Goal: Transaction & Acquisition: Obtain resource

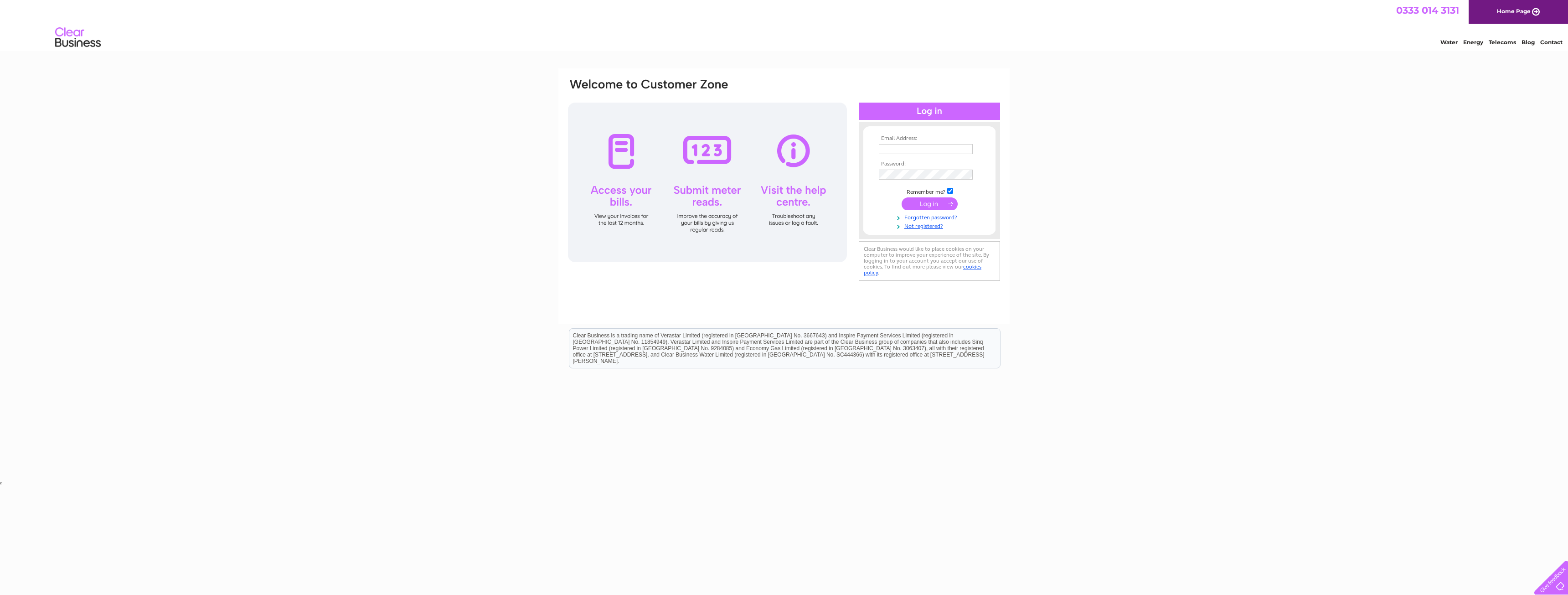
type input "hugh@forsythofdenny.com"
click at [945, 204] on input "submit" at bounding box center [930, 204] width 56 height 13
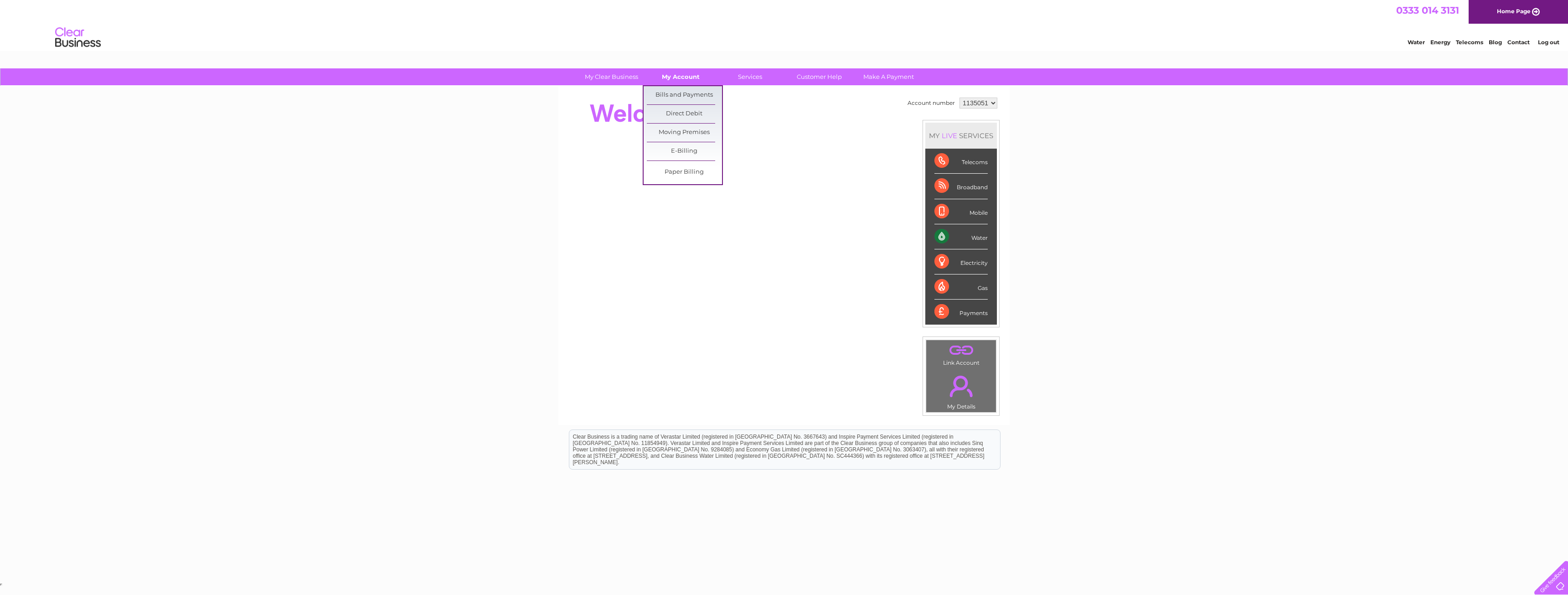
click at [689, 78] on link "My Account" at bounding box center [681, 77] width 75 height 17
click at [689, 99] on link "Bills and Payments" at bounding box center [685, 96] width 75 height 18
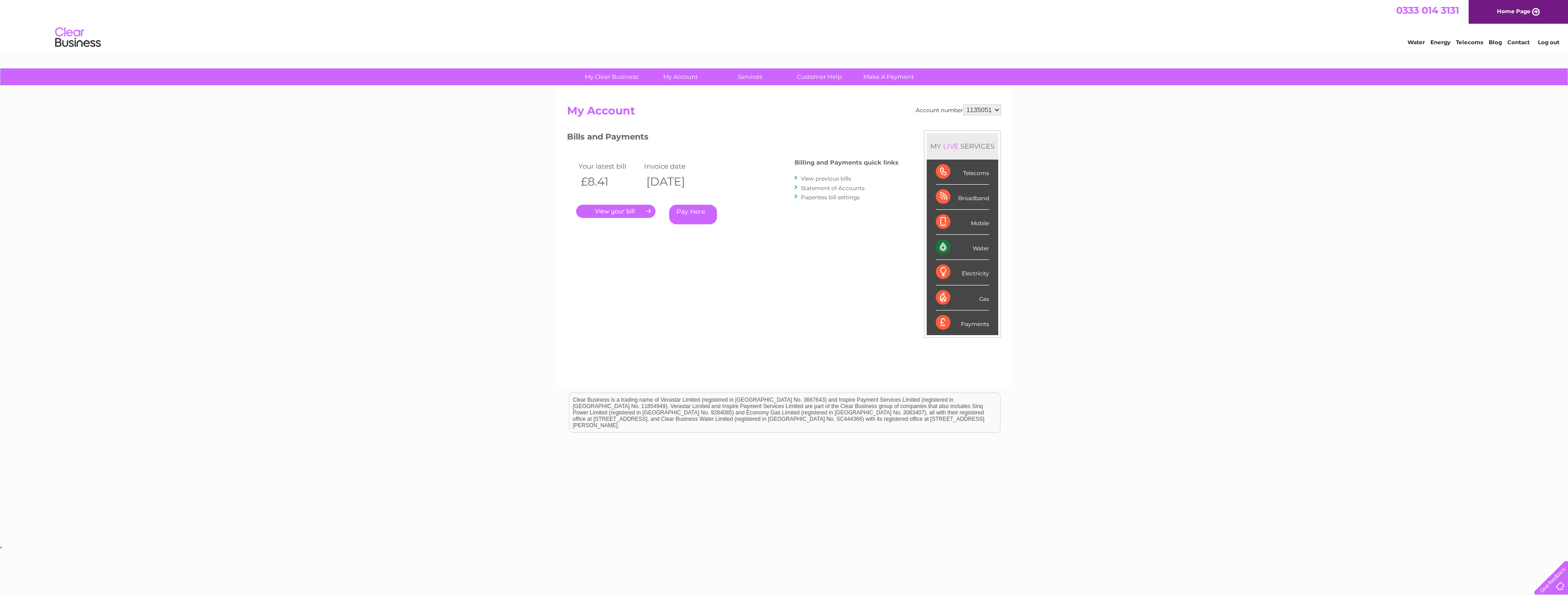
click at [619, 214] on link "." at bounding box center [616, 211] width 80 height 14
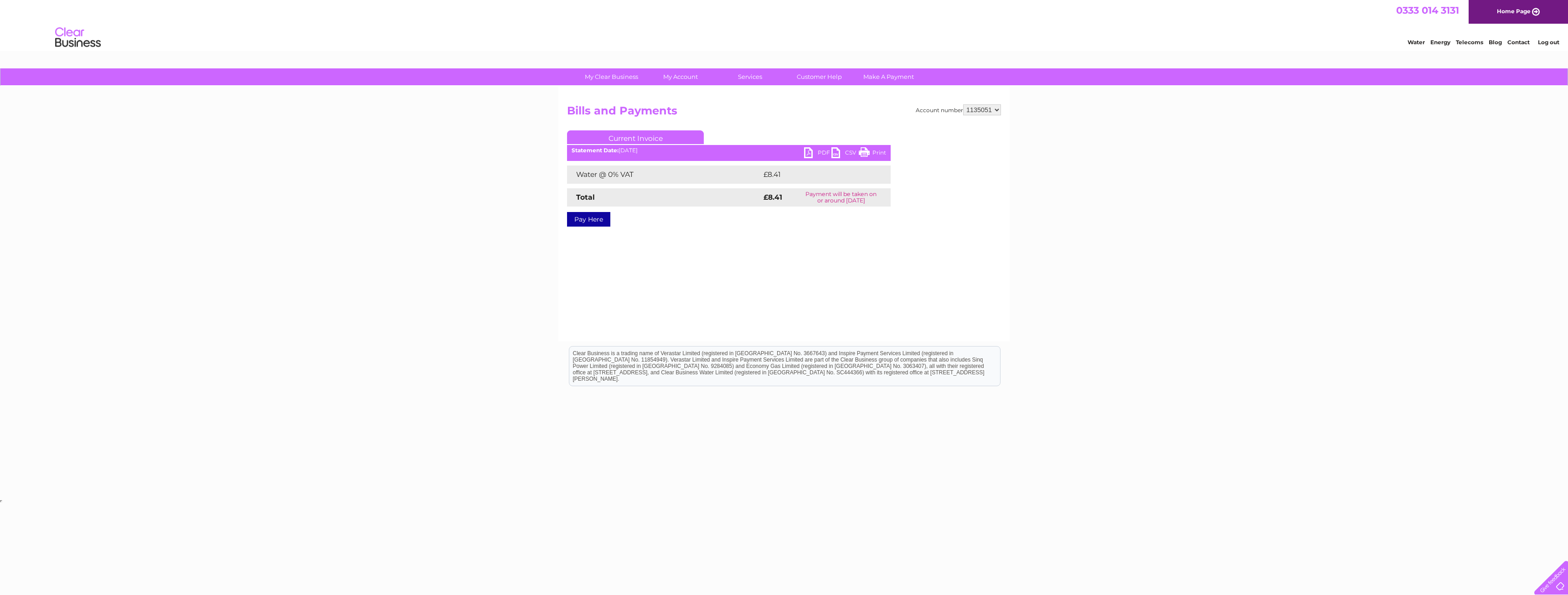
click at [822, 152] on link "PDF" at bounding box center [818, 154] width 27 height 14
click at [992, 111] on select "1135051 1144595" at bounding box center [982, 110] width 38 height 11
select select "1144595"
click at [964, 105] on select "1135051 1144595" at bounding box center [982, 110] width 38 height 11
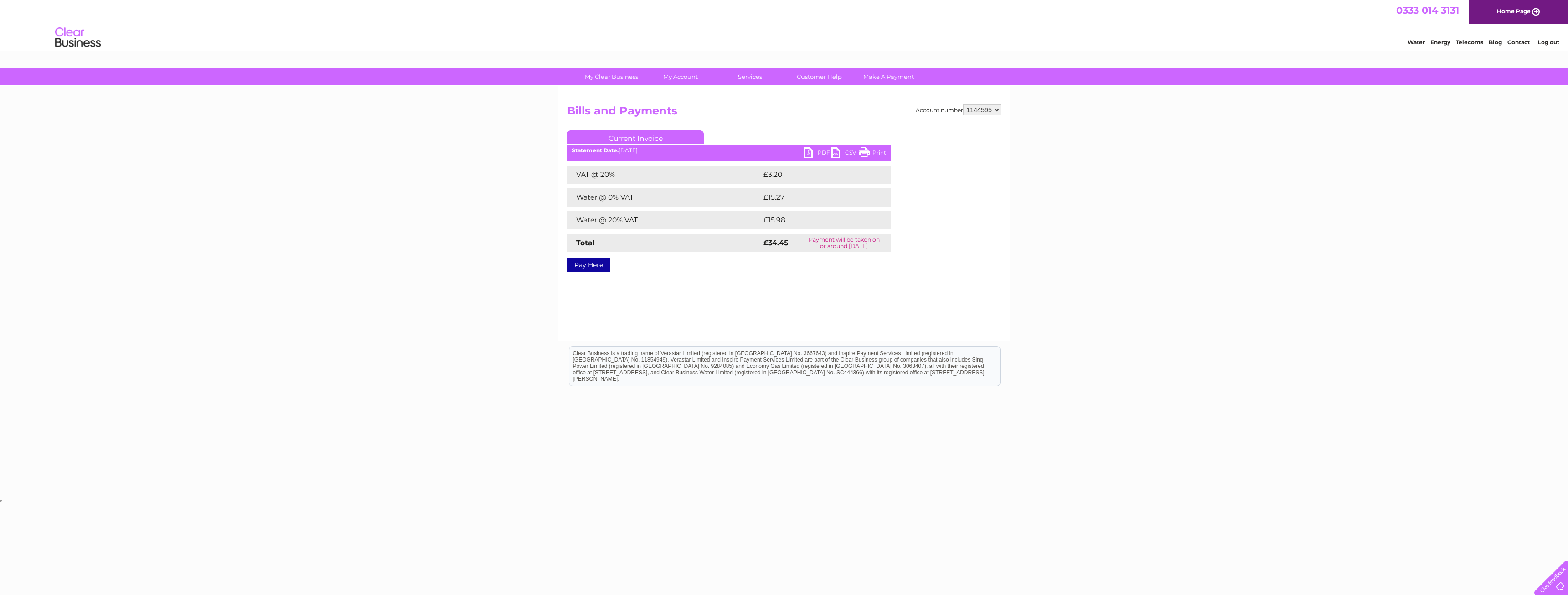
click at [812, 150] on link "PDF" at bounding box center [818, 154] width 27 height 14
